Goal: Task Accomplishment & Management: Manage account settings

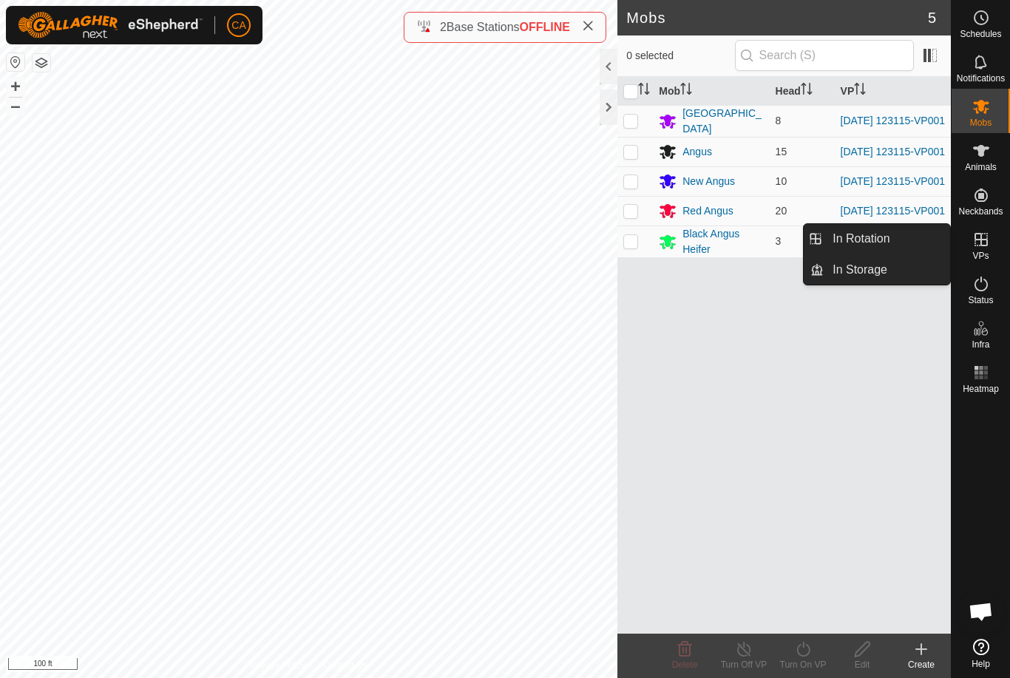
click at [877, 243] on span "In Rotation" at bounding box center [860, 239] width 57 height 18
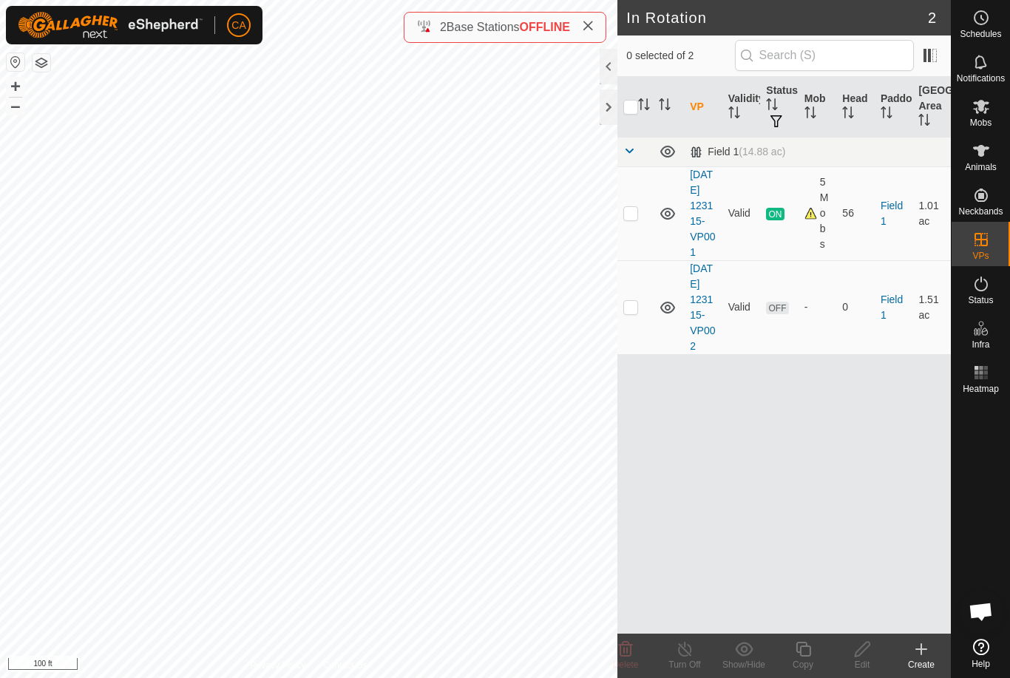
click at [634, 313] on p-checkbox at bounding box center [630, 307] width 15 height 12
checkbox input "true"
click at [863, 658] on div "Edit" at bounding box center [861, 664] width 59 height 13
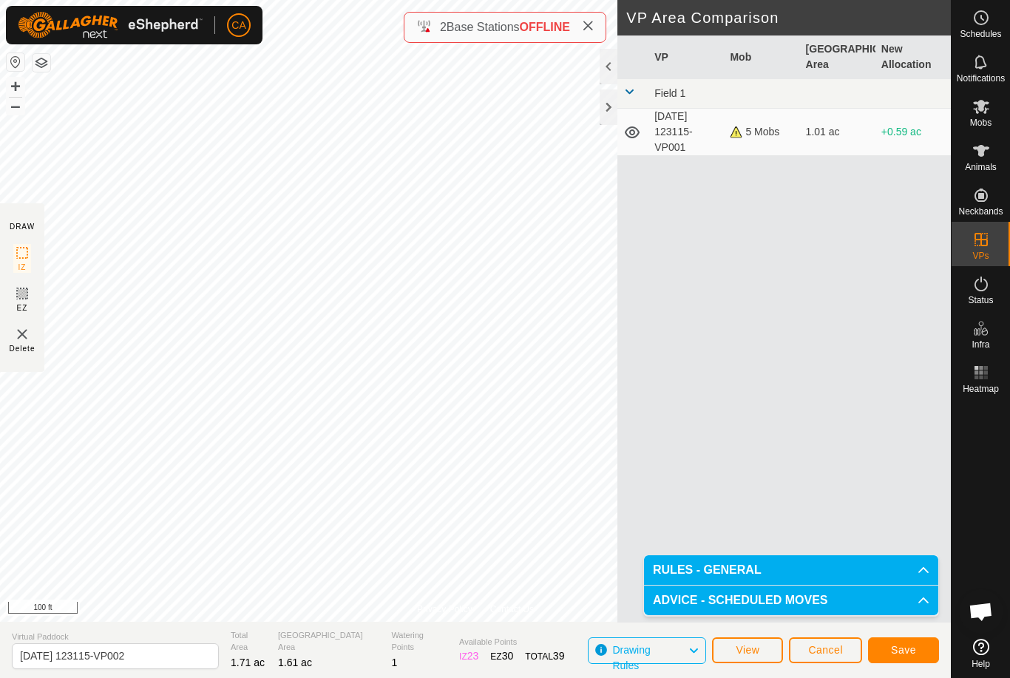
click at [906, 652] on span "Save" at bounding box center [903, 650] width 25 height 12
